Goal: Navigation & Orientation: Find specific page/section

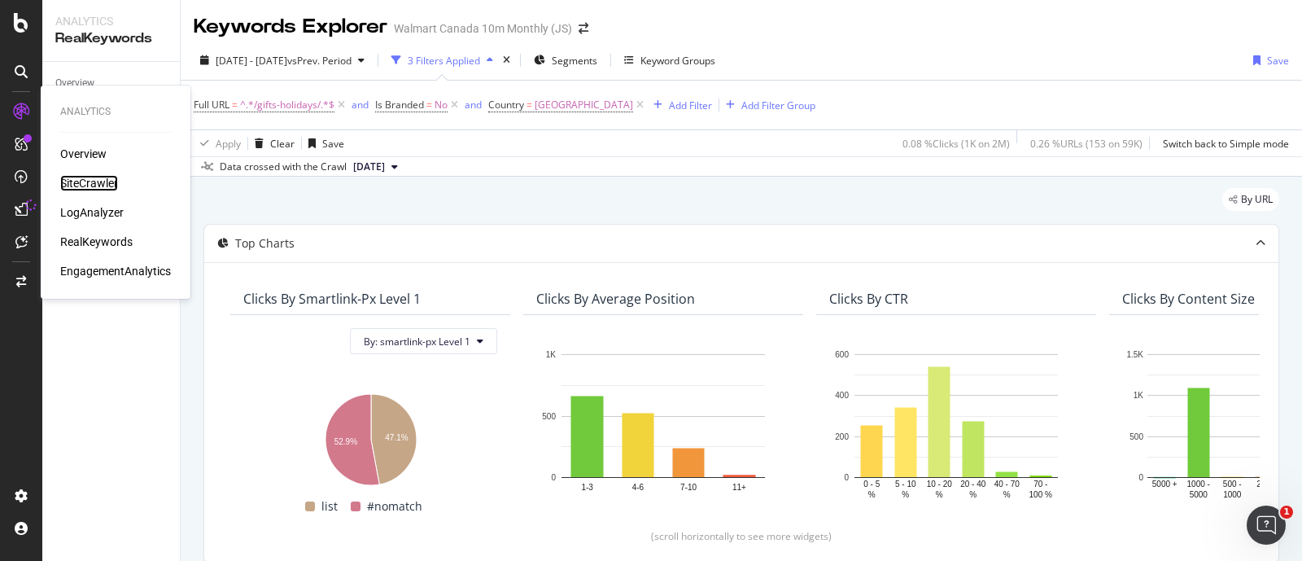
click at [85, 177] on div "SiteCrawler" at bounding box center [89, 183] width 58 height 16
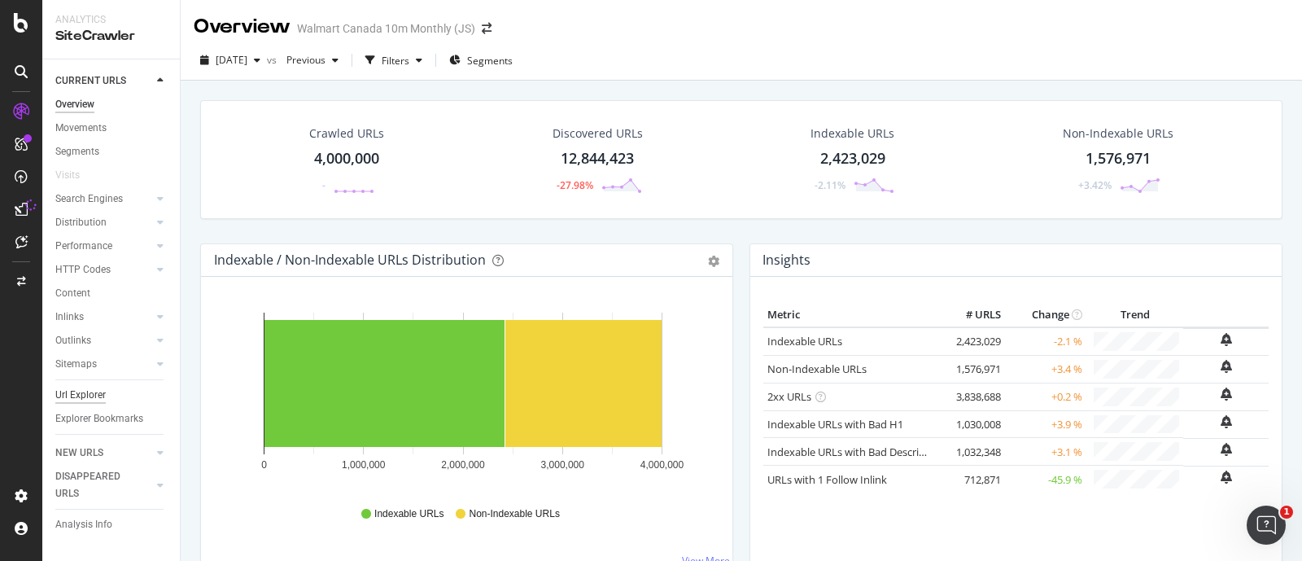
drag, startPoint x: 72, startPoint y: 391, endPoint x: 529, endPoint y: 339, distance: 460.3
click at [72, 391] on div "Url Explorer" at bounding box center [80, 395] width 50 height 17
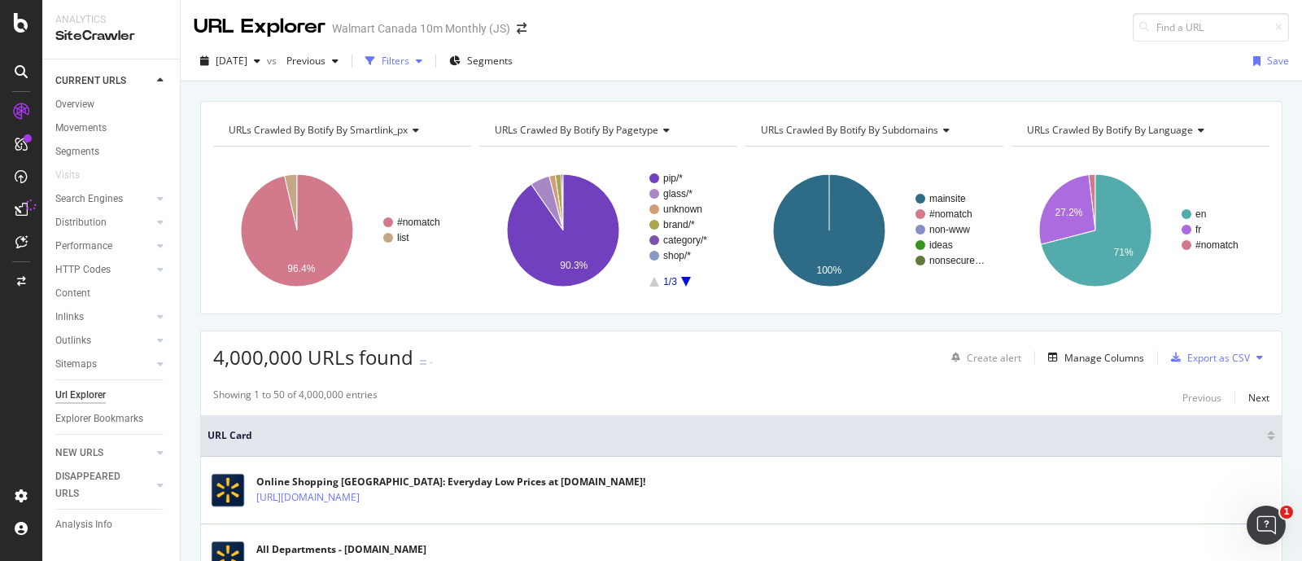
click at [422, 59] on icon "button" at bounding box center [419, 61] width 7 height 10
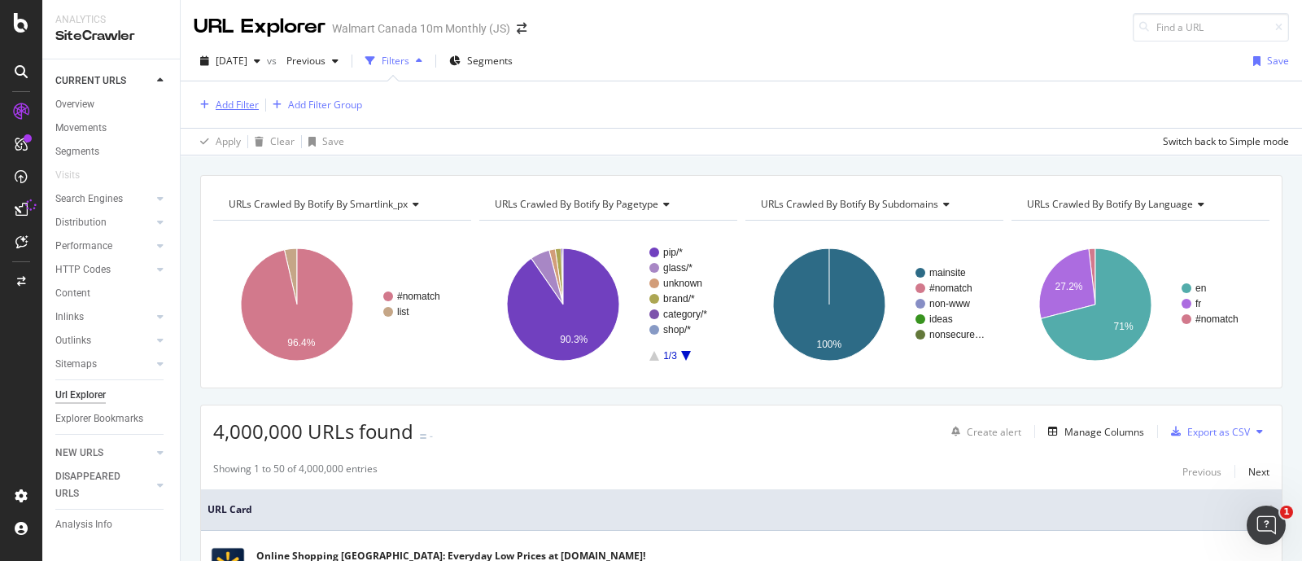
click at [232, 101] on div "Add Filter" at bounding box center [237, 105] width 43 height 14
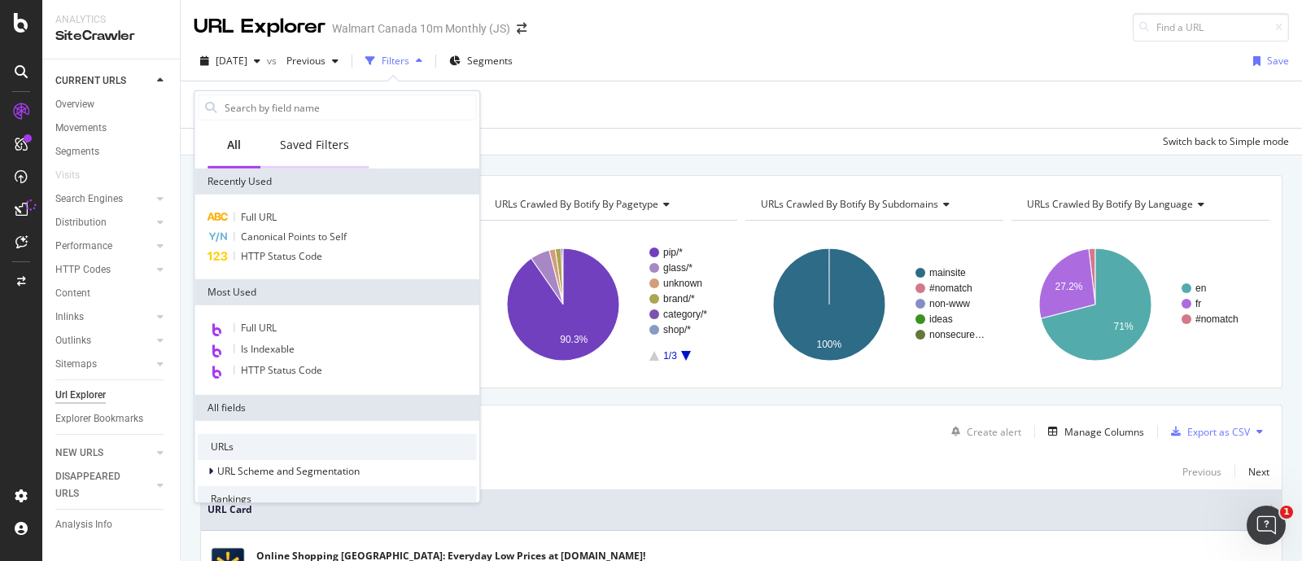
click at [305, 142] on div "Saved Filters" at bounding box center [314, 145] width 69 height 16
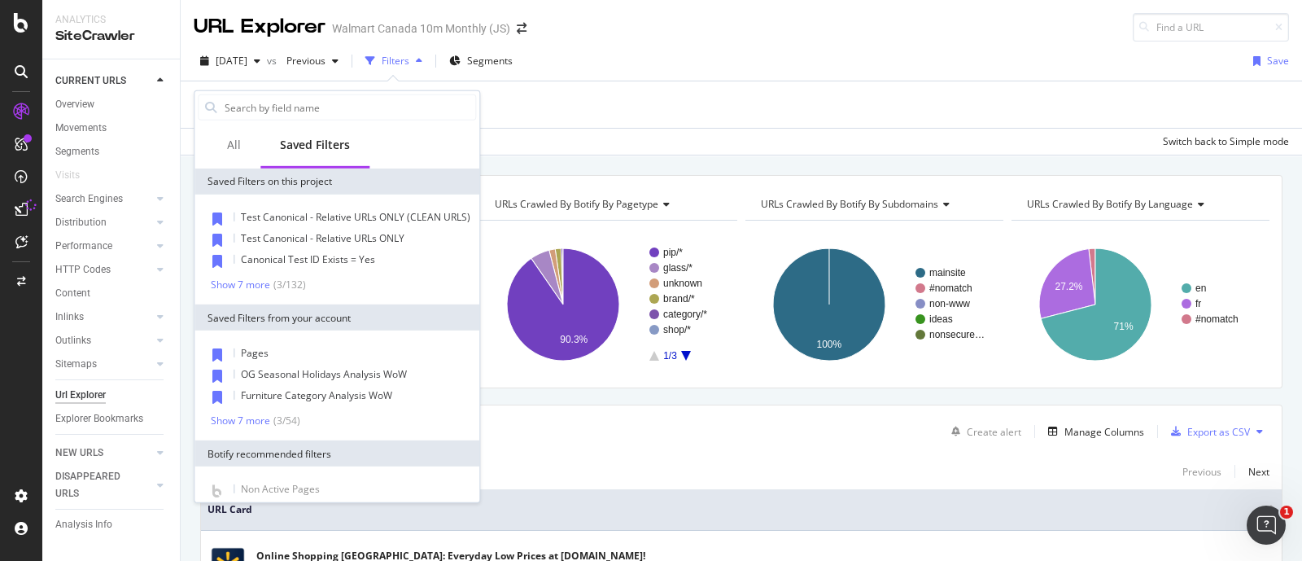
scroll to position [85, 0]
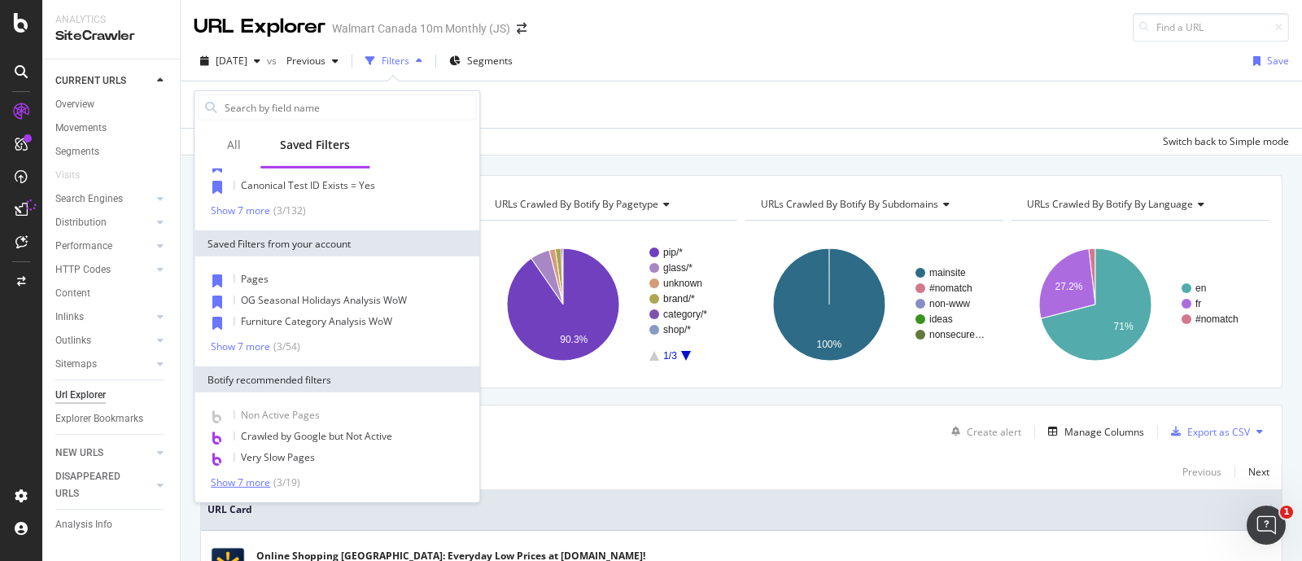
click at [246, 479] on div "Show 7 more" at bounding box center [240, 482] width 59 height 11
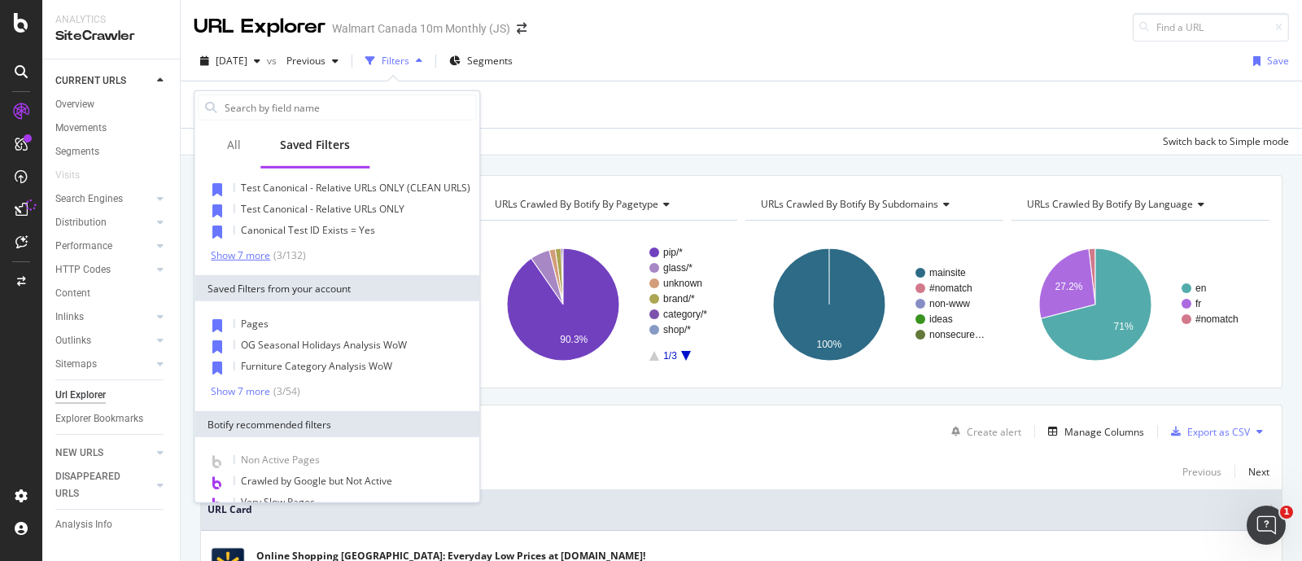
scroll to position [0, 0]
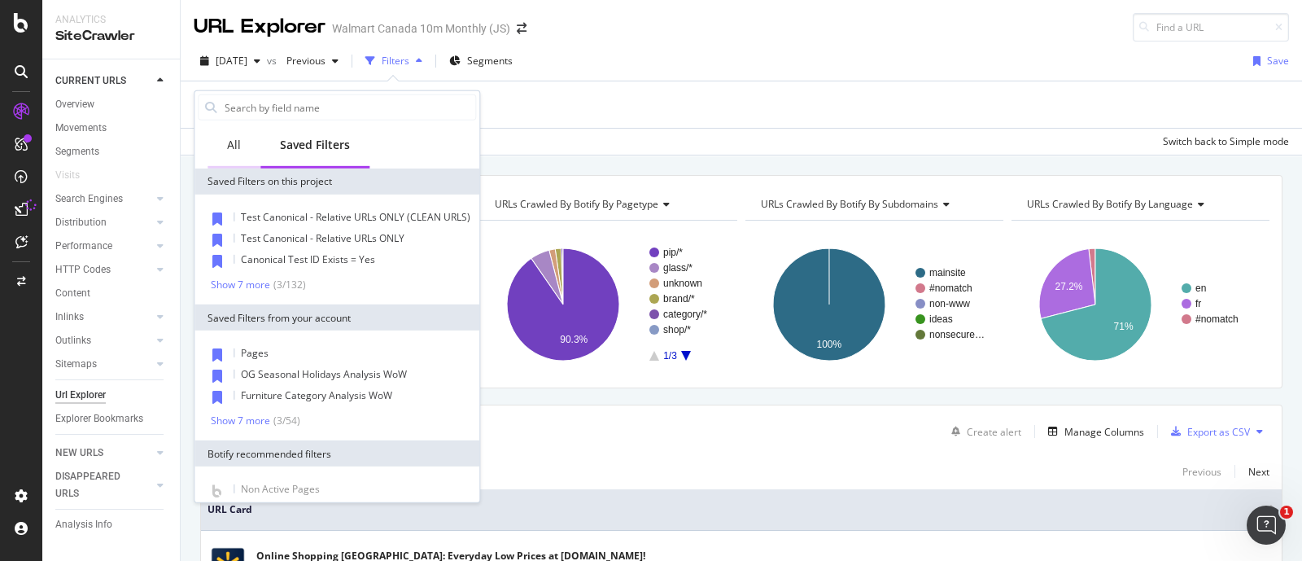
click at [230, 145] on div "All" at bounding box center [234, 145] width 14 height 16
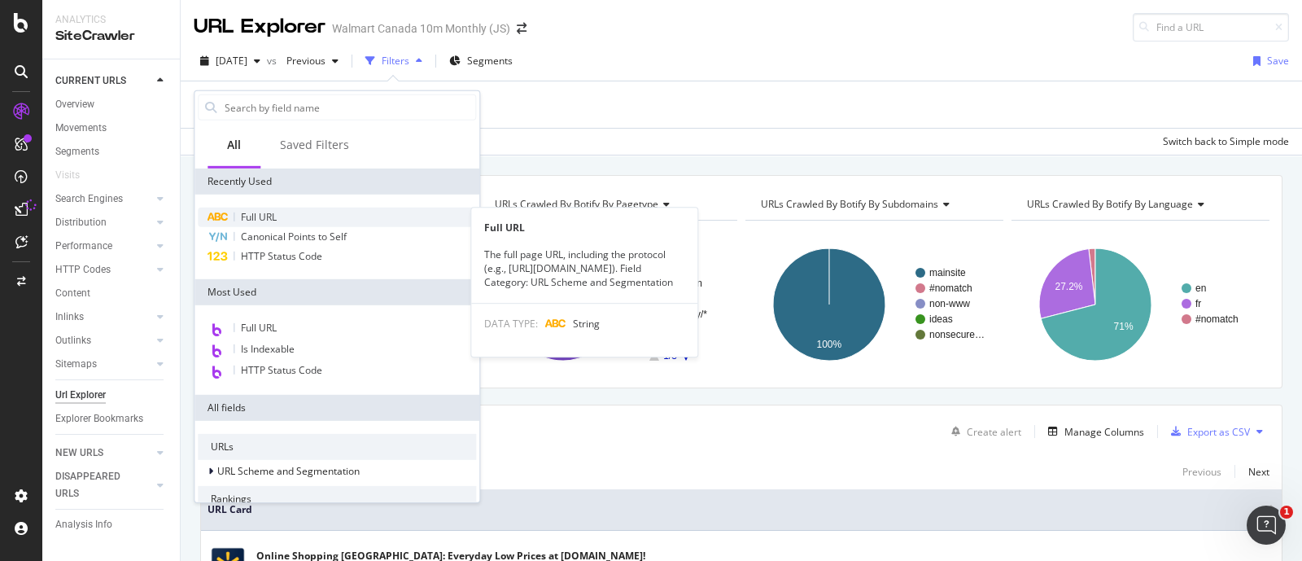
click at [248, 212] on span "Full URL" at bounding box center [259, 217] width 36 height 14
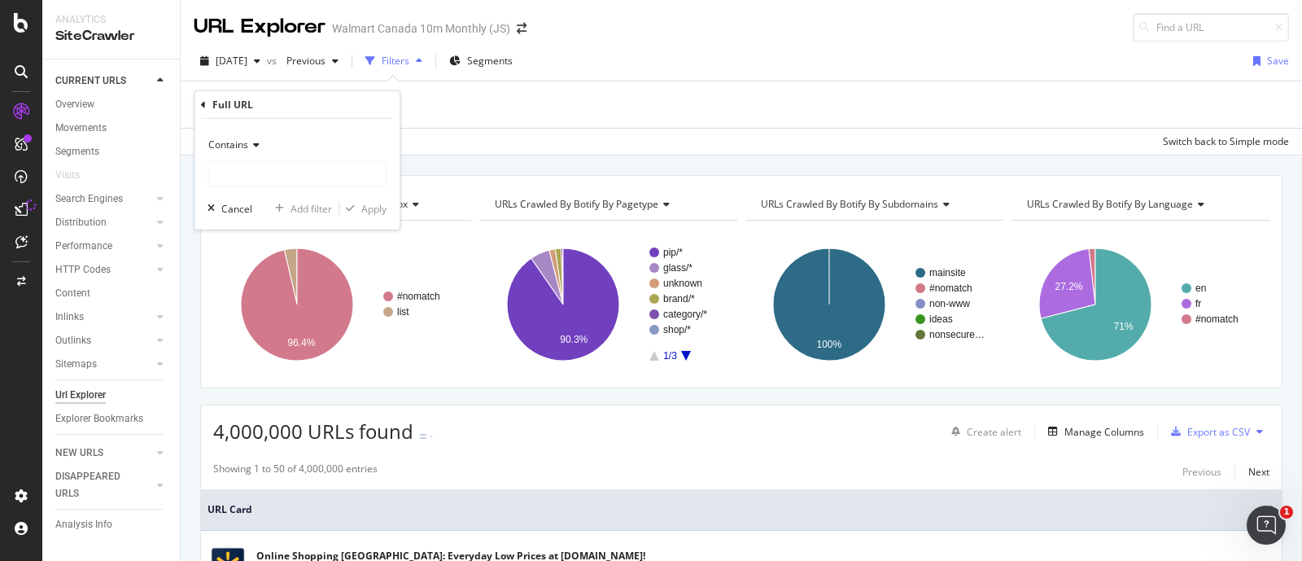
click at [255, 145] on icon at bounding box center [253, 145] width 11 height 10
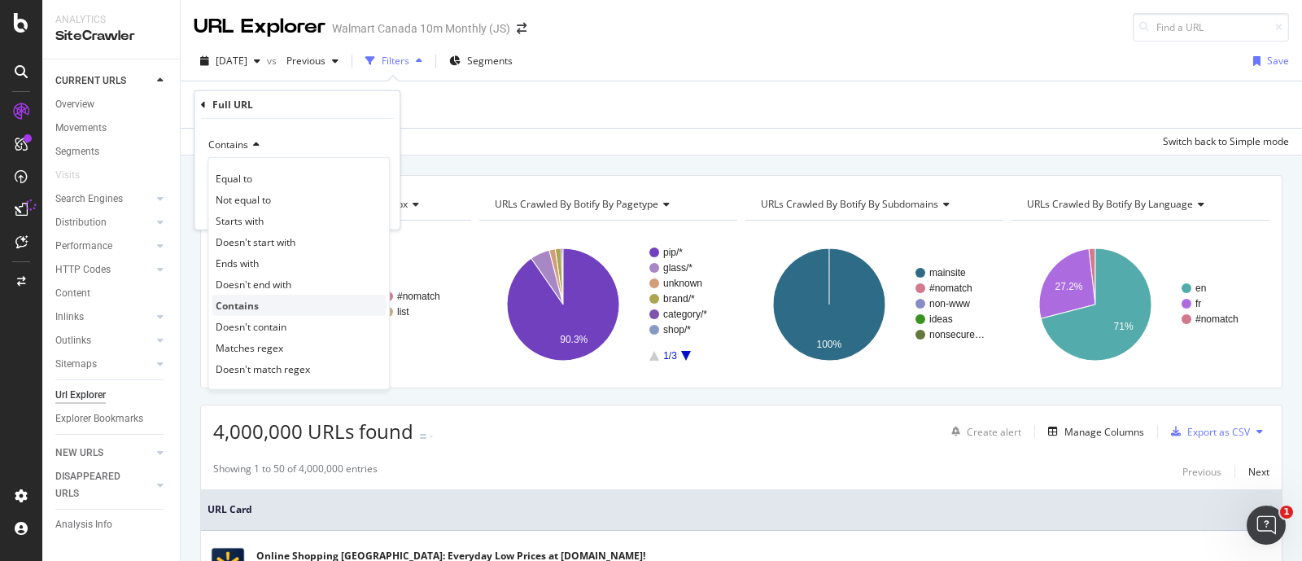
click at [245, 299] on span "Contains" at bounding box center [237, 305] width 43 height 14
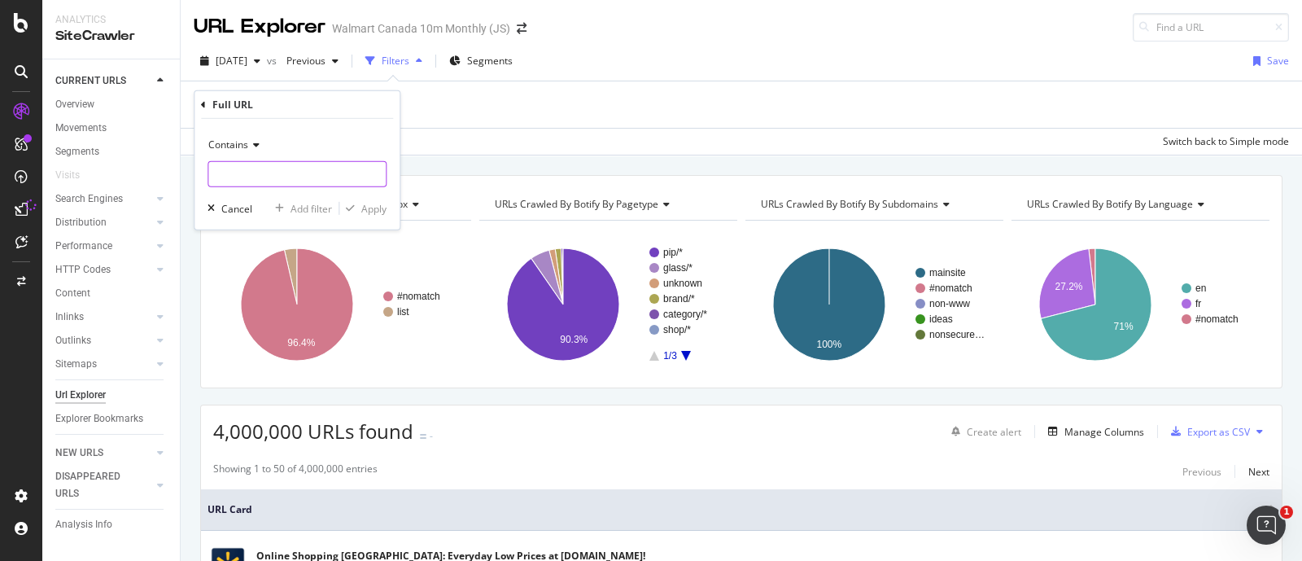
click at [224, 173] on input "text" at bounding box center [296, 174] width 177 height 26
paste input "[URL][DOMAIN_NAME]"
drag, startPoint x: 281, startPoint y: 177, endPoint x: 373, endPoint y: 177, distance: 92.0
click at [373, 177] on div "[URL][DOMAIN_NAME]" at bounding box center [297, 174] width 179 height 26
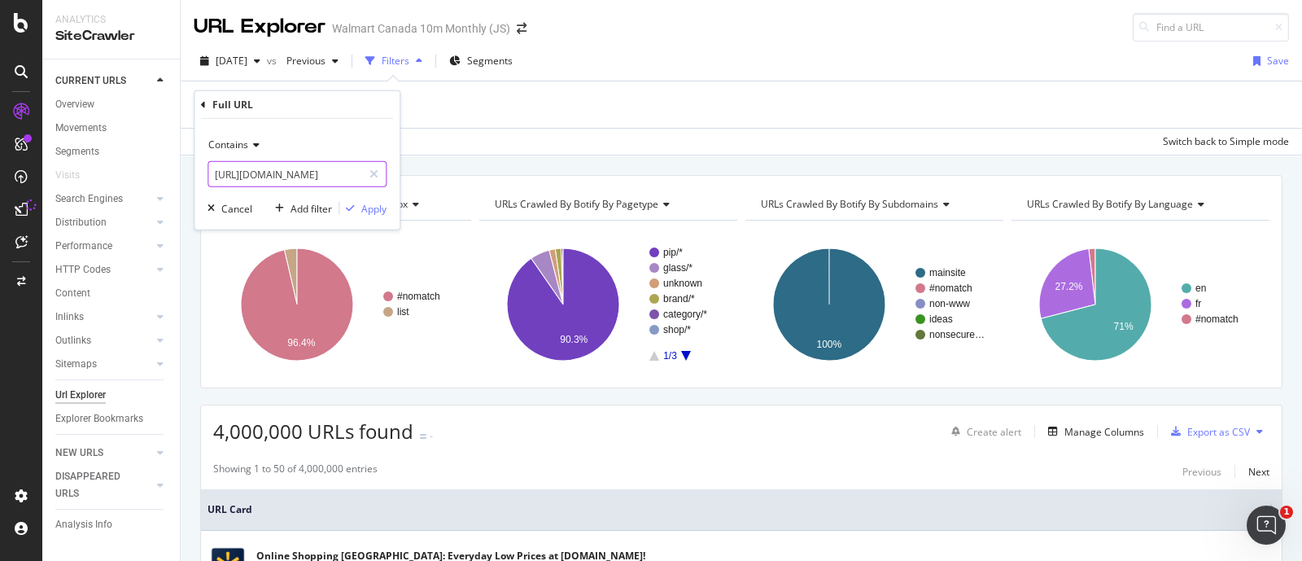
scroll to position [0, 0]
drag, startPoint x: 241, startPoint y: 177, endPoint x: 182, endPoint y: 180, distance: 58.7
click at [182, 180] on body "Analytics SiteCrawler CURRENT URLS Overview Movements Segments Visits Search En…" at bounding box center [651, 280] width 1302 height 561
drag, startPoint x: 336, startPoint y: 176, endPoint x: 212, endPoint y: 177, distance: 123.7
click at [212, 177] on input "[URL][DOMAIN_NAME]" at bounding box center [285, 174] width 154 height 26
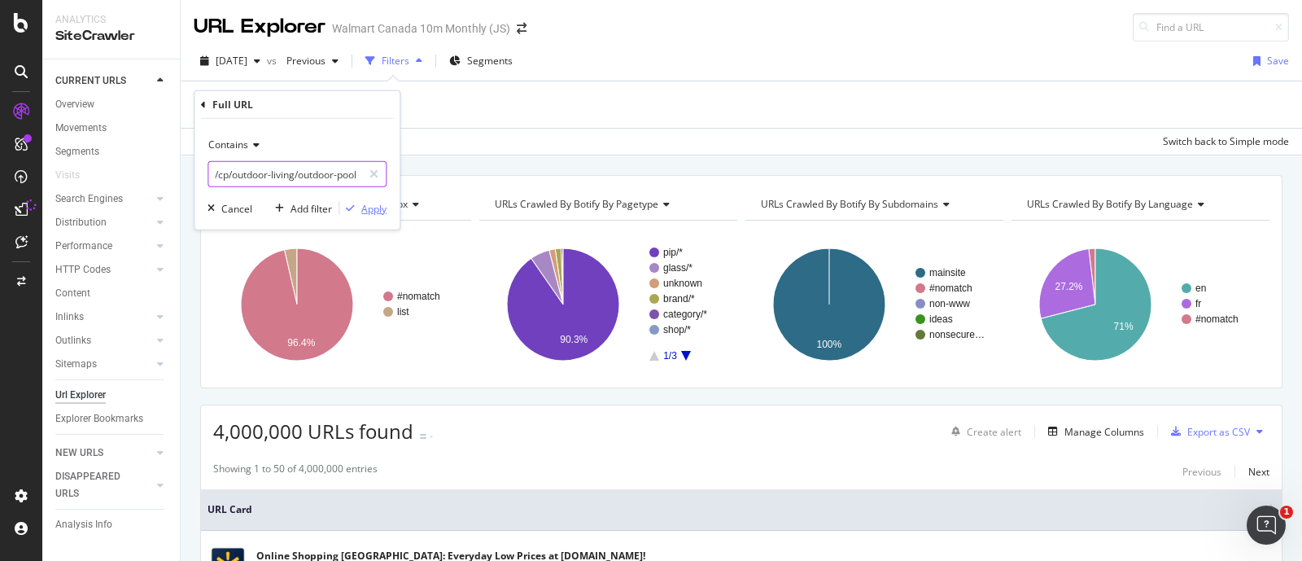
type input "/cp/outdoor-living/outdoor-pools-accessories/"
click at [378, 205] on div "Apply" at bounding box center [373, 208] width 25 height 14
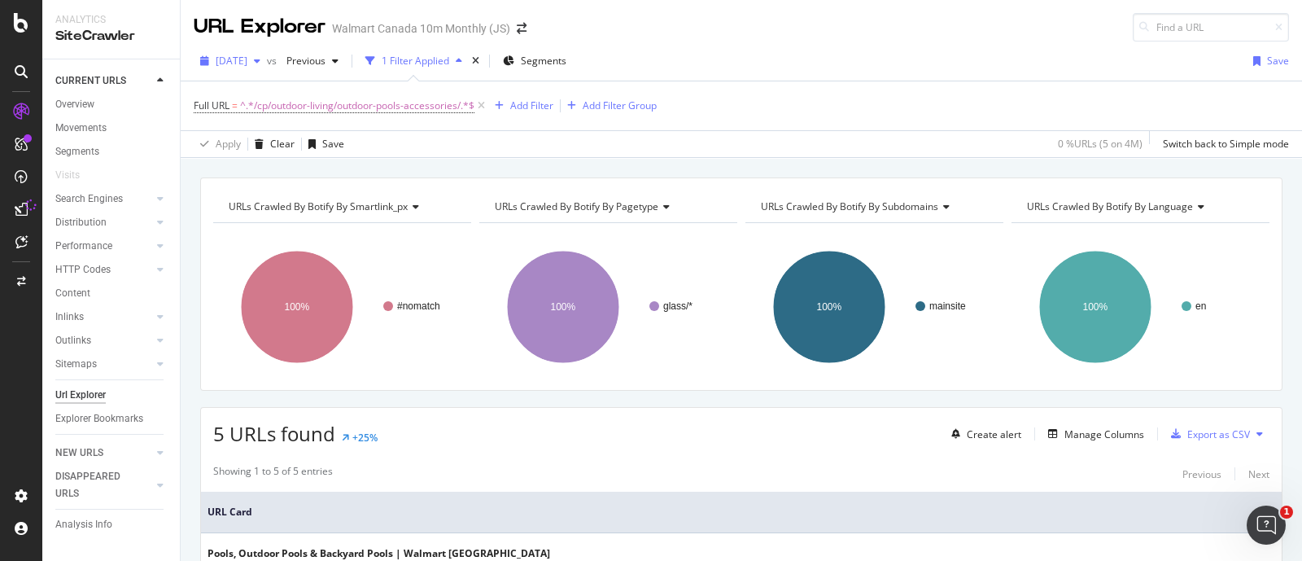
click at [247, 56] on span "[DATE]" at bounding box center [232, 61] width 32 height 14
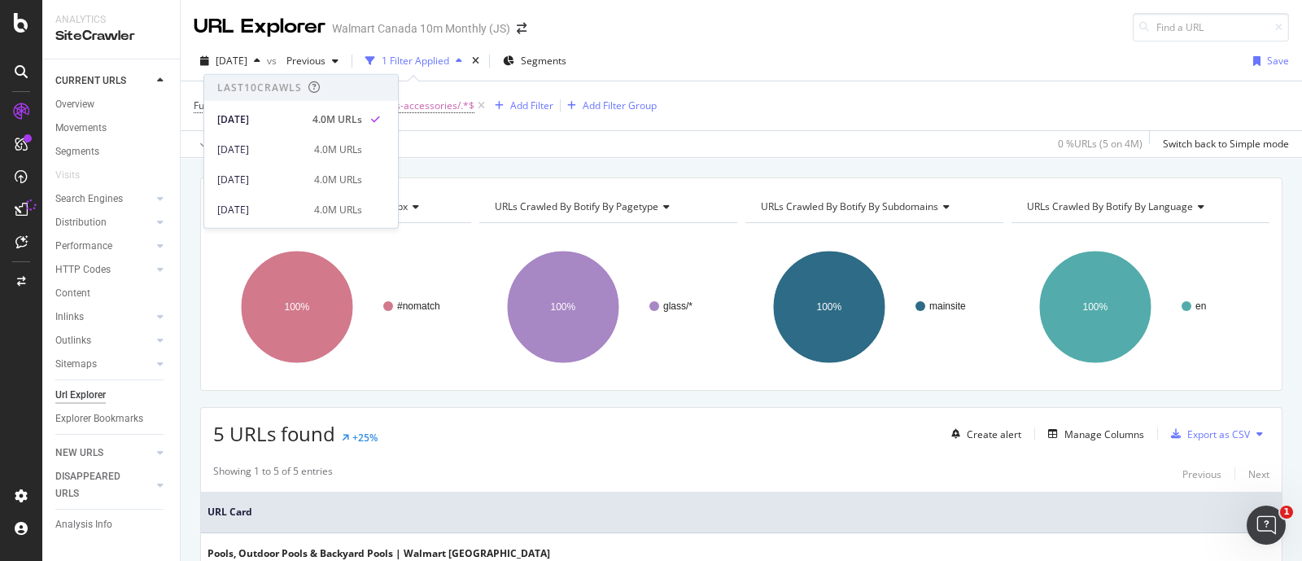
click at [817, 38] on div "URL Explorer Walmart Canada 10m Monthly (JS)" at bounding box center [742, 21] width 1122 height 42
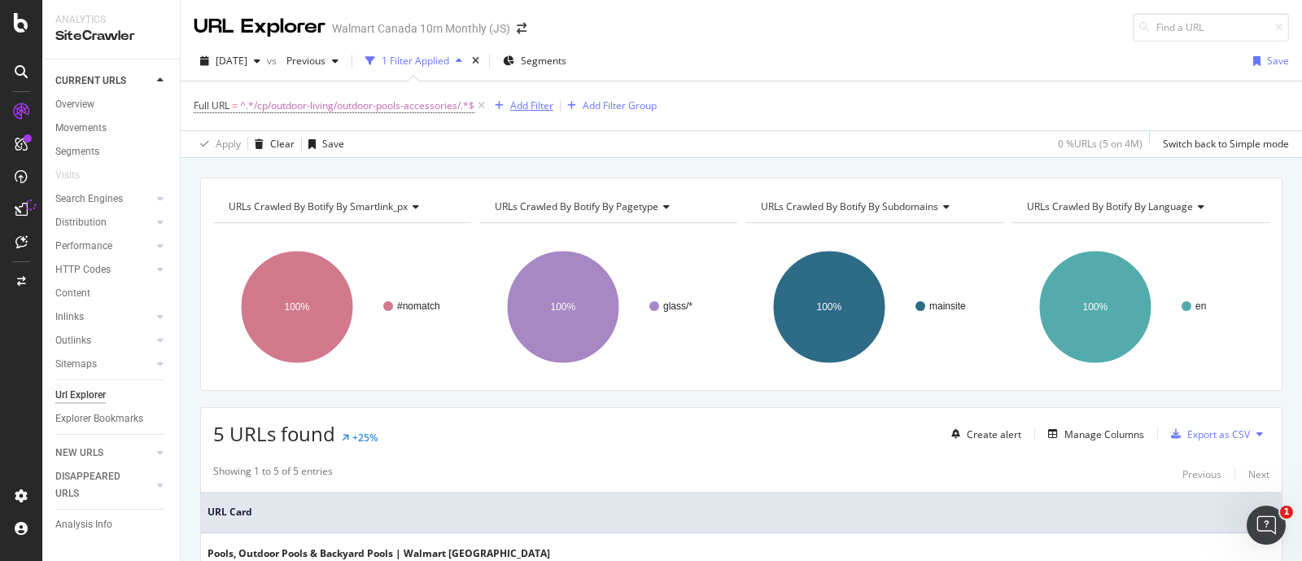
click at [549, 103] on div "Add Filter" at bounding box center [531, 105] width 43 height 14
click at [664, 37] on div "URL Explorer Walmart Canada 10m Monthly (JS)" at bounding box center [742, 21] width 1122 height 42
click at [558, 63] on span "Segments" at bounding box center [544, 61] width 46 height 14
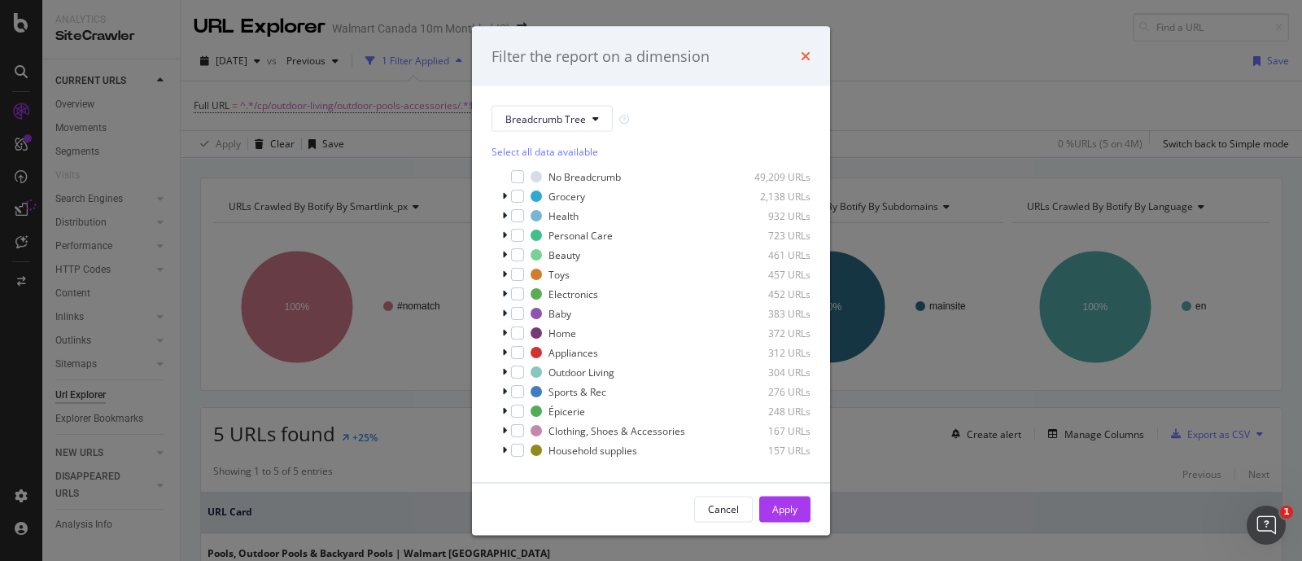
click at [810, 59] on icon "times" at bounding box center [806, 56] width 10 height 13
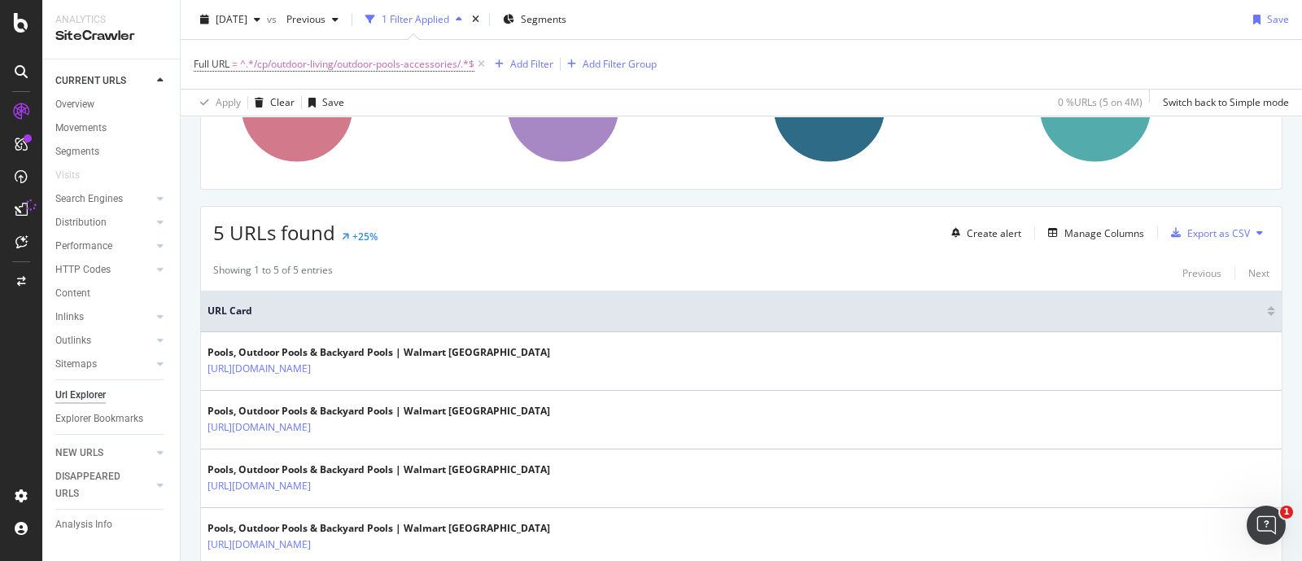
scroll to position [203, 0]
click at [1093, 230] on div "Manage Columns" at bounding box center [1105, 232] width 80 height 14
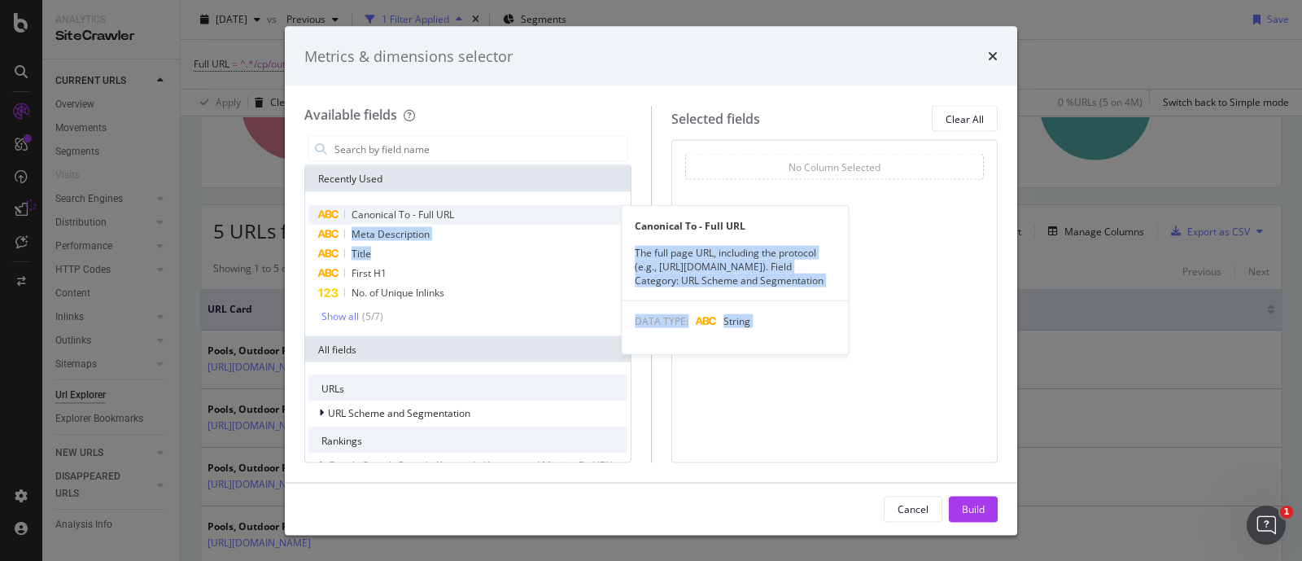
drag, startPoint x: 372, startPoint y: 253, endPoint x: 799, endPoint y: 205, distance: 430.0
click at [628, 205] on div "Canonical To - Full URL Canonical To - Full URL The full page URL, including th…" at bounding box center [468, 264] width 319 height 118
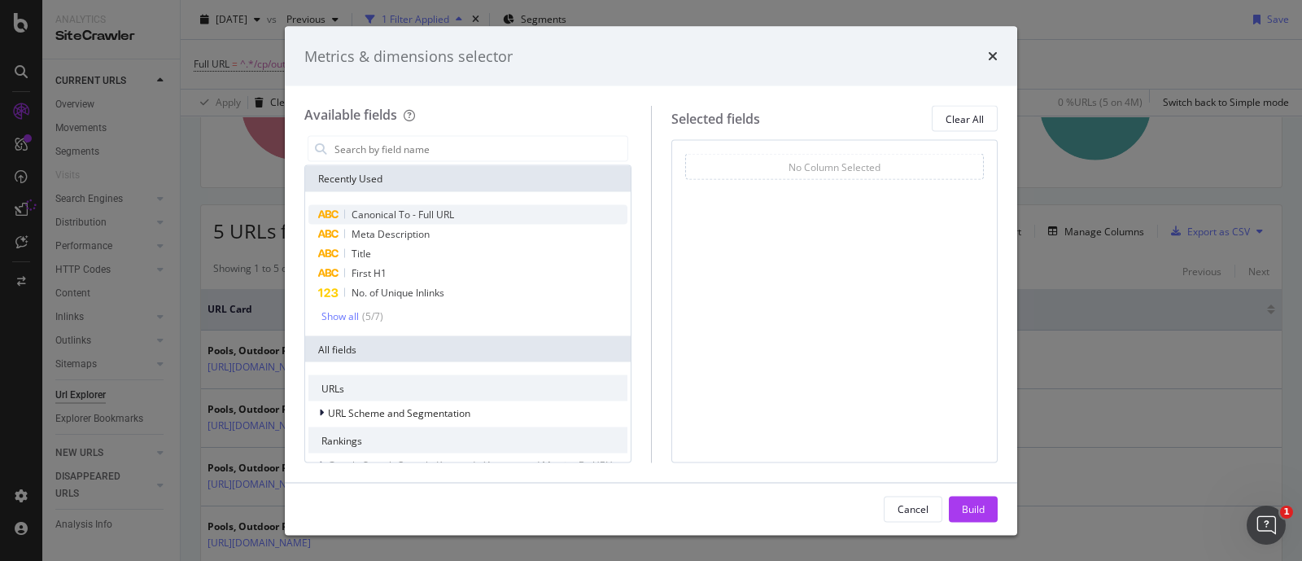
click at [503, 106] on div "Available fields" at bounding box center [467, 115] width 327 height 19
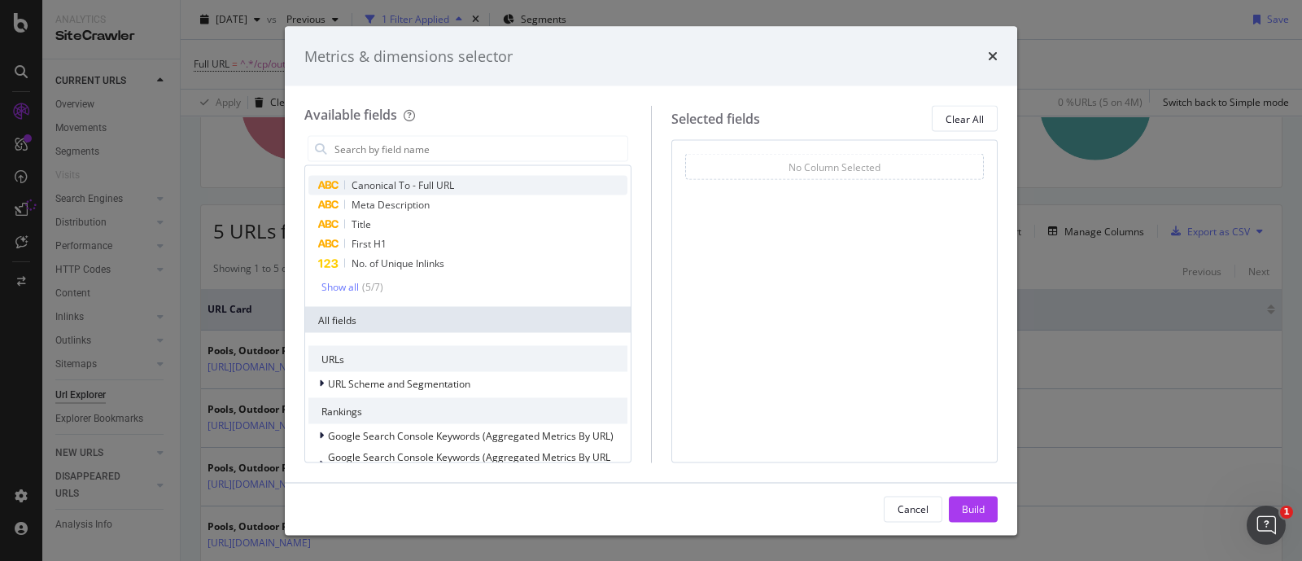
scroll to position [0, 0]
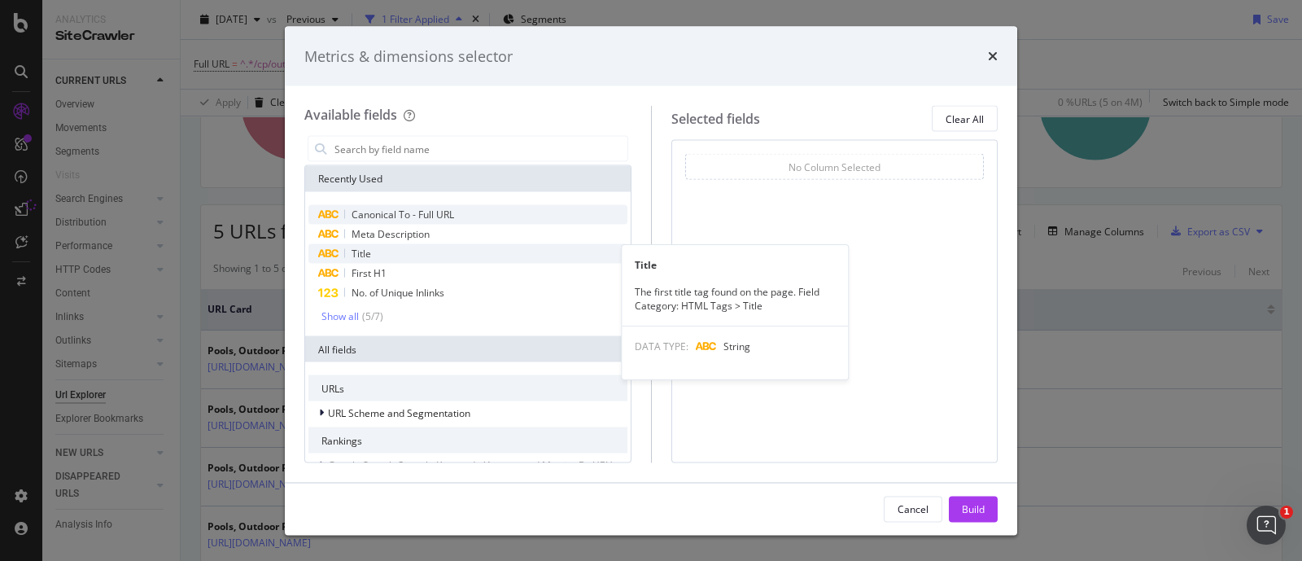
click at [361, 252] on span "Title" at bounding box center [362, 254] width 20 height 14
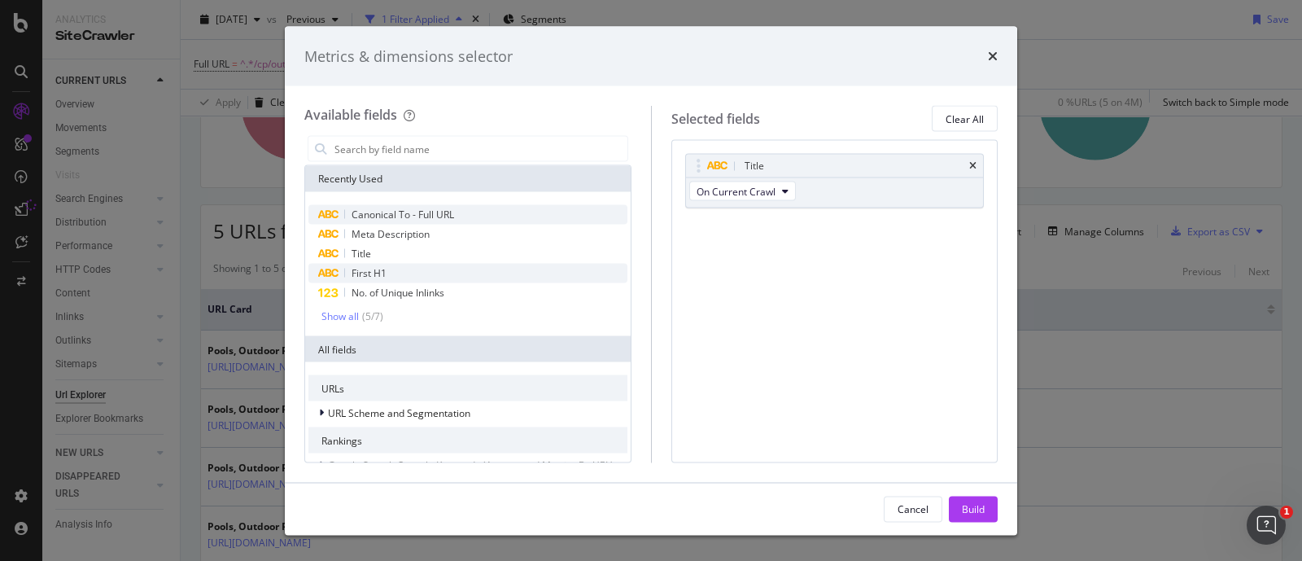
click at [368, 274] on span "First H1" at bounding box center [369, 273] width 35 height 14
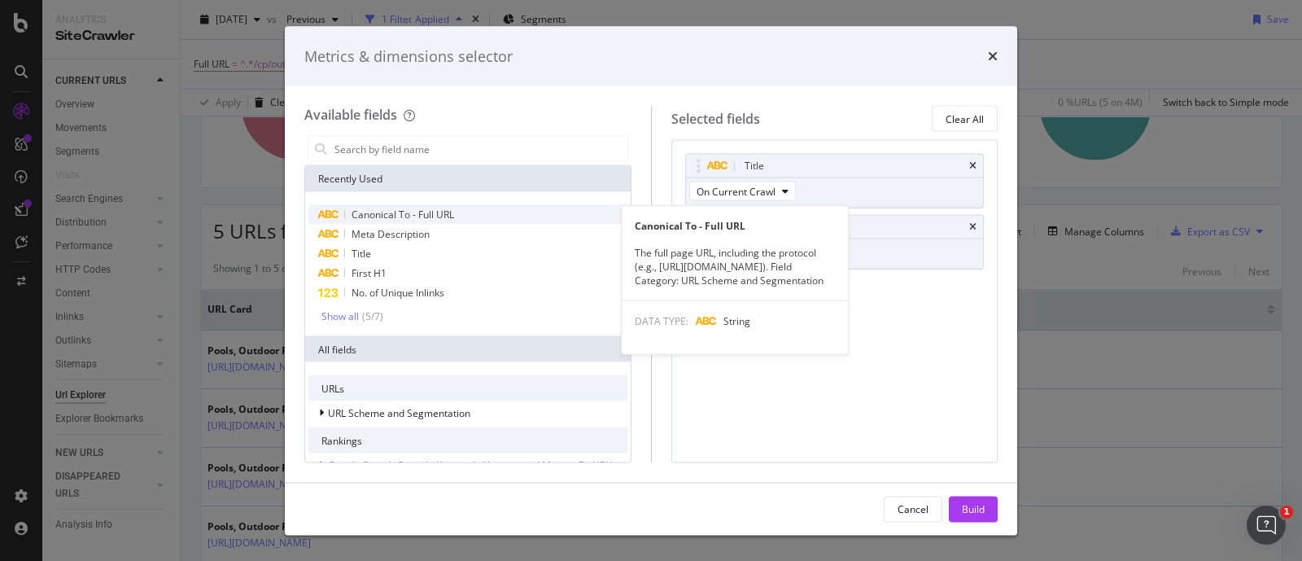
click at [451, 217] on span "Canonical To - Full URL" at bounding box center [403, 215] width 103 height 14
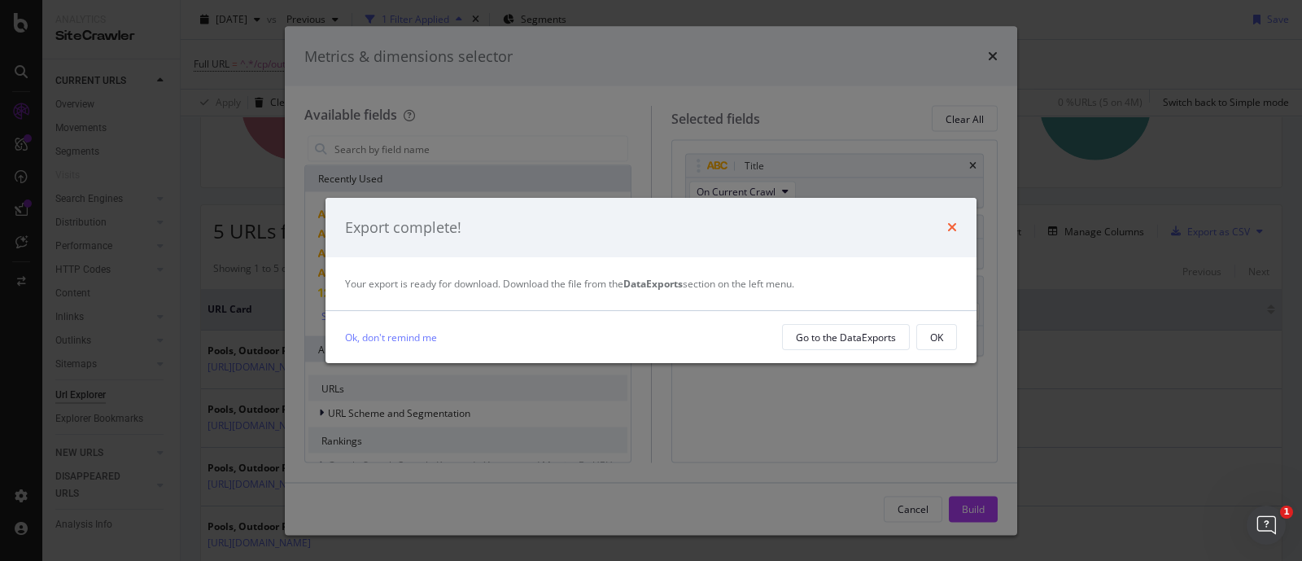
click at [953, 224] on icon "times" at bounding box center [952, 227] width 10 height 13
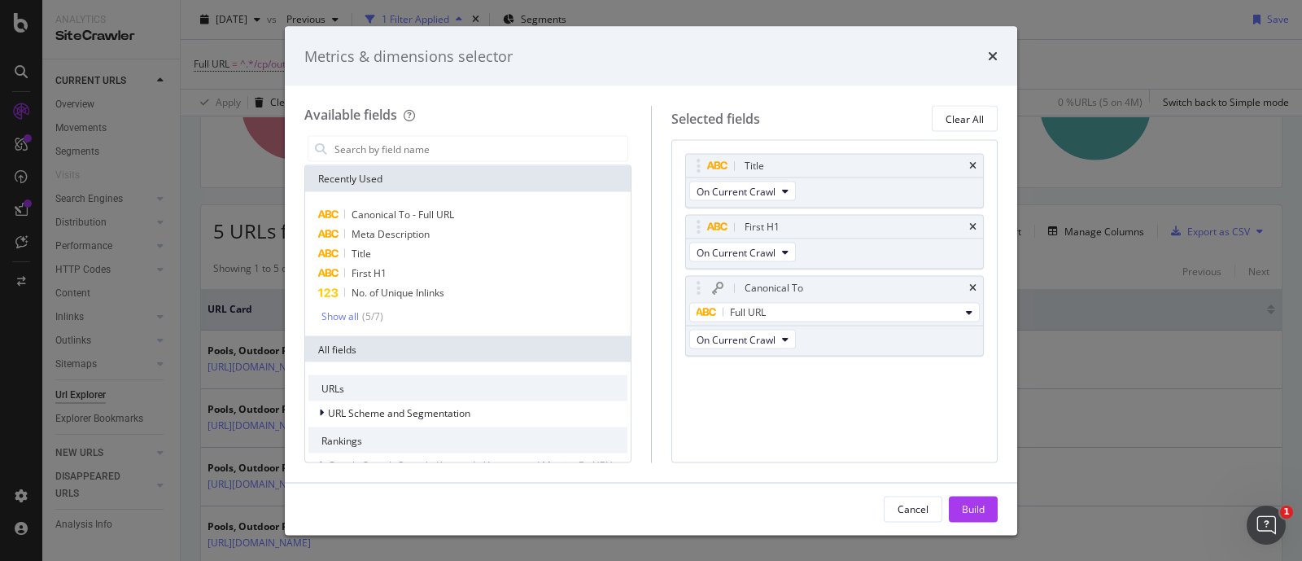
click at [326, 307] on div "Canonical To - Full URL Meta Description Title First H1 No. of Unique Inlinks S…" at bounding box center [468, 264] width 319 height 118
click at [327, 311] on div "Show all" at bounding box center [340, 315] width 37 height 11
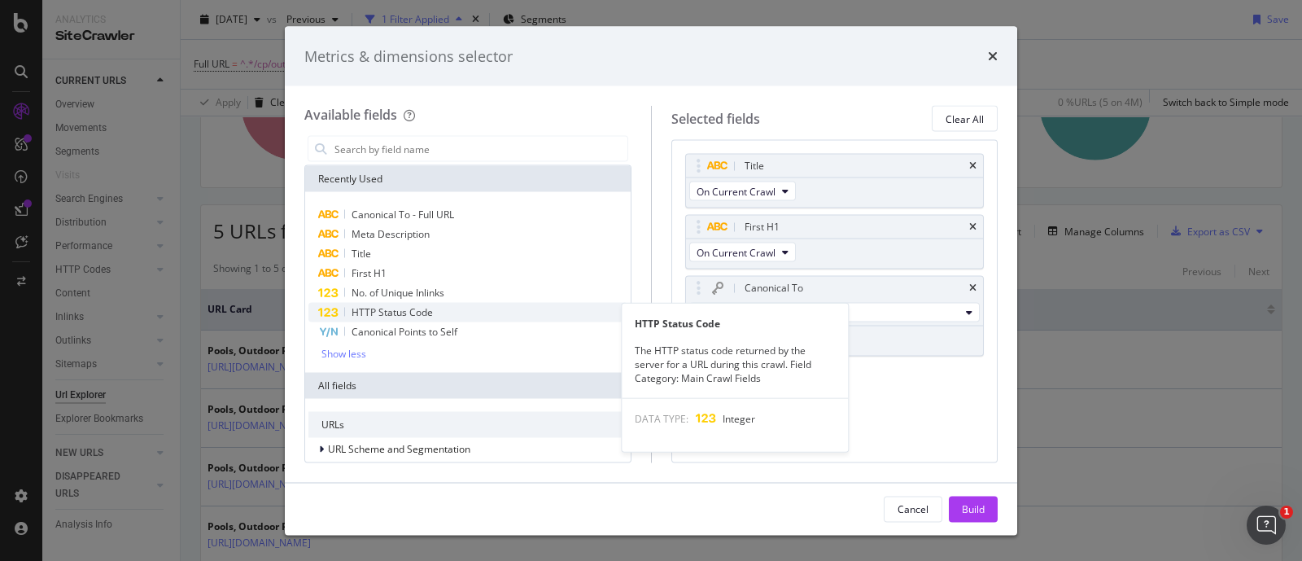
click at [423, 309] on span "HTTP Status Code" at bounding box center [392, 312] width 81 height 14
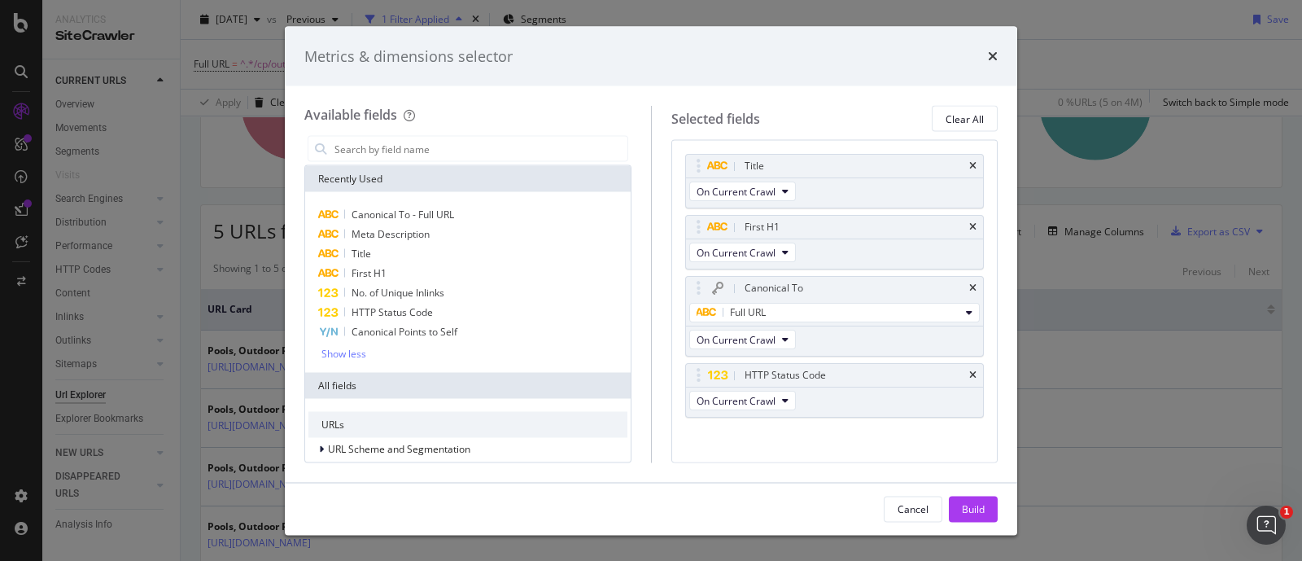
click at [870, 433] on div "Title On Current Crawl First H1 On Current Crawl Canonical To Full URL On Curre…" at bounding box center [835, 303] width 300 height 299
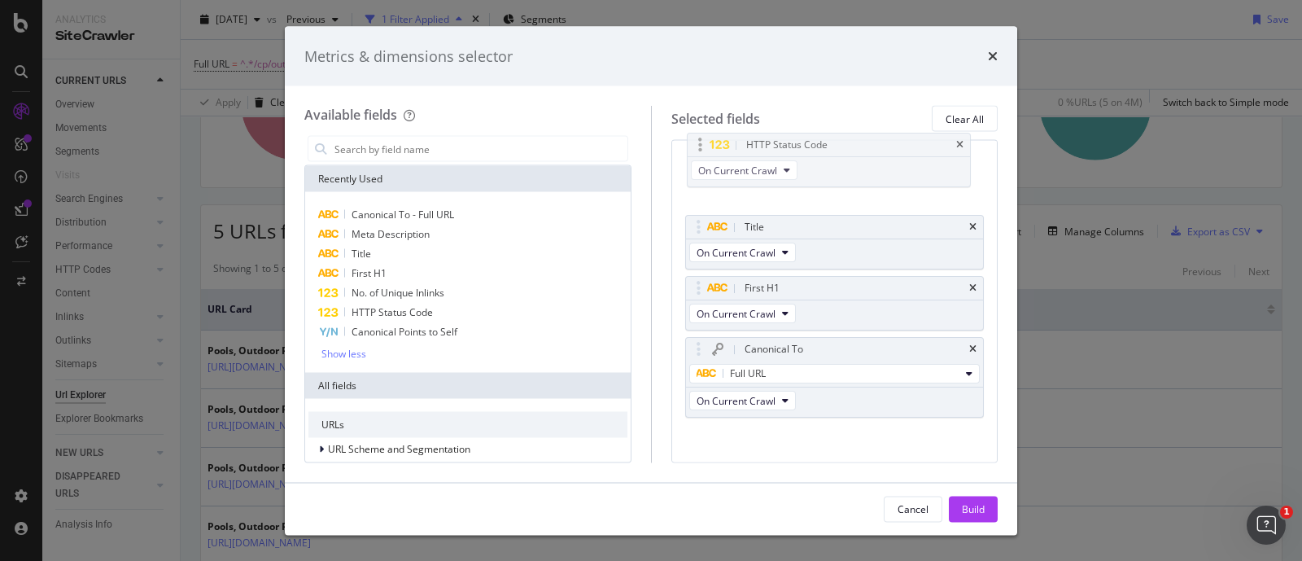
drag, startPoint x: 874, startPoint y: 396, endPoint x: 877, endPoint y: 167, distance: 228.7
click at [877, 167] on body "Analytics SiteCrawler CURRENT URLS Overview Movements Segments Visits Search En…" at bounding box center [651, 280] width 1302 height 561
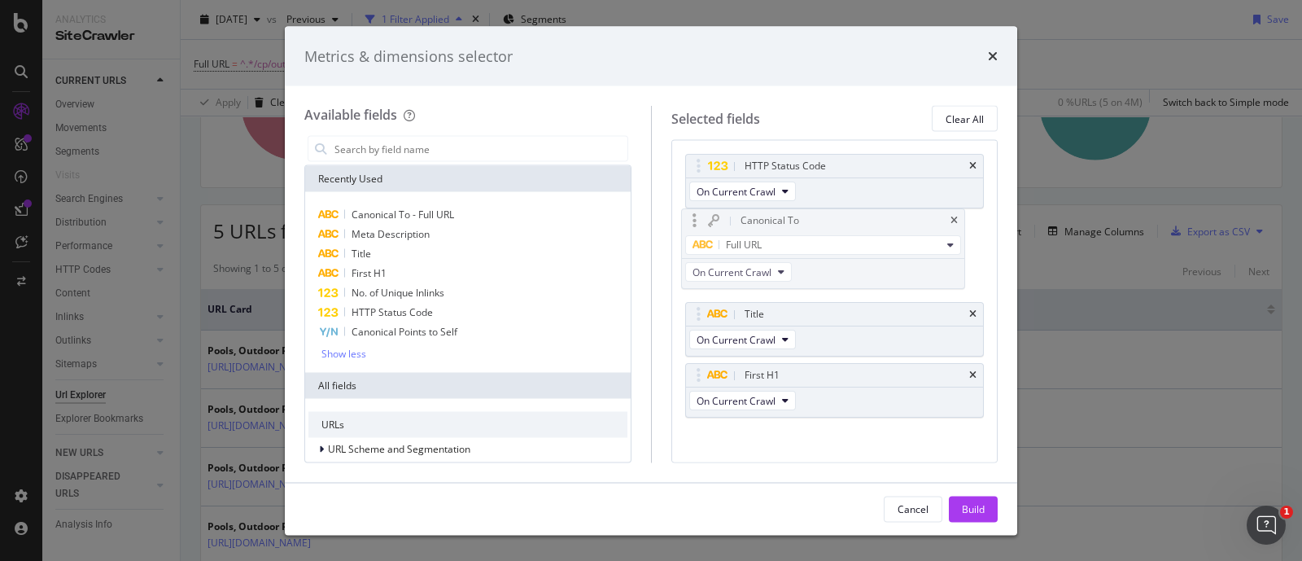
drag, startPoint x: 865, startPoint y: 353, endPoint x: 862, endPoint y: 223, distance: 130.3
click at [862, 223] on body "Analytics SiteCrawler CURRENT URLS Overview Movements Segments Visits Search En…" at bounding box center [651, 280] width 1302 height 561
click at [982, 513] on div "Build" at bounding box center [973, 508] width 23 height 14
